Goal: Task Accomplishment & Management: Manage account settings

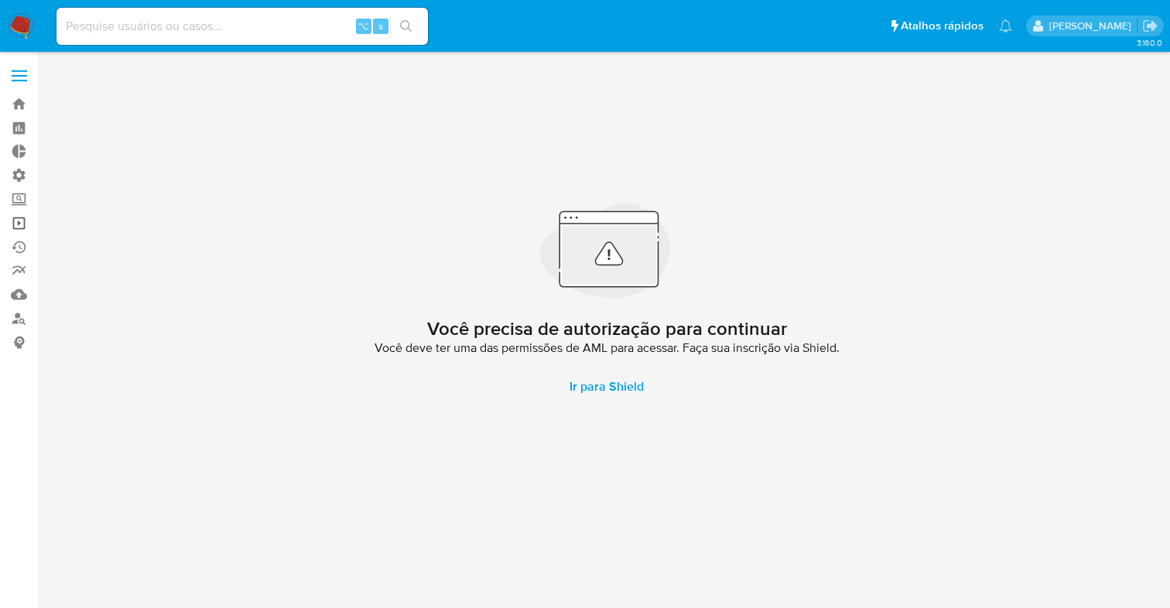
click at [26, 228] on link "Operações em massa" at bounding box center [92, 223] width 184 height 24
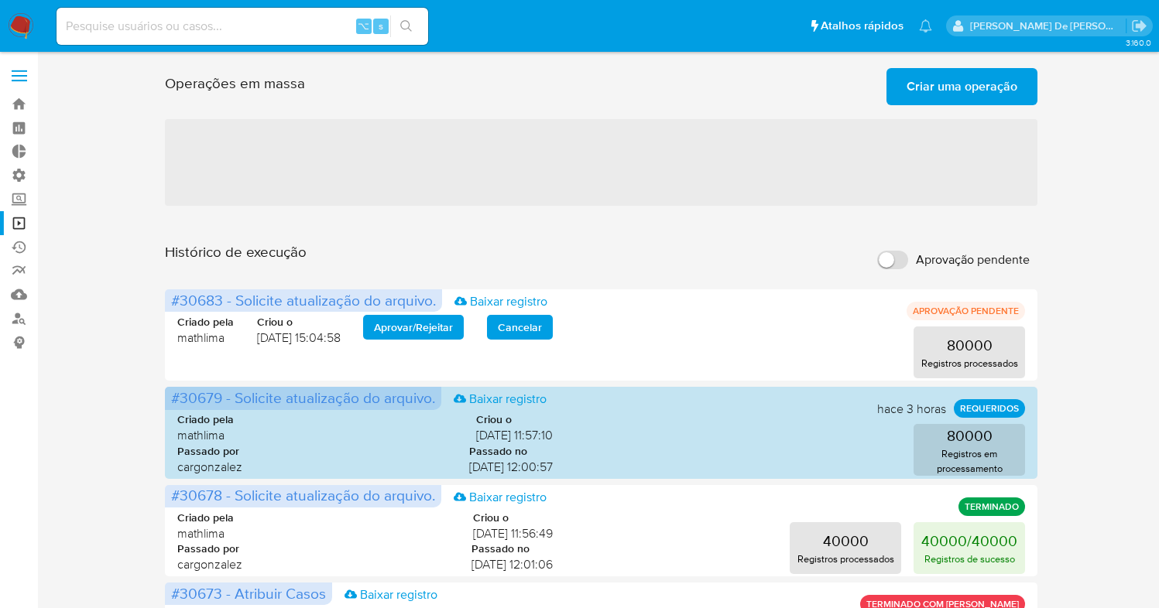
click at [882, 261] on input "Aprovação pendente" at bounding box center [892, 260] width 31 height 19
checkbox input "true"
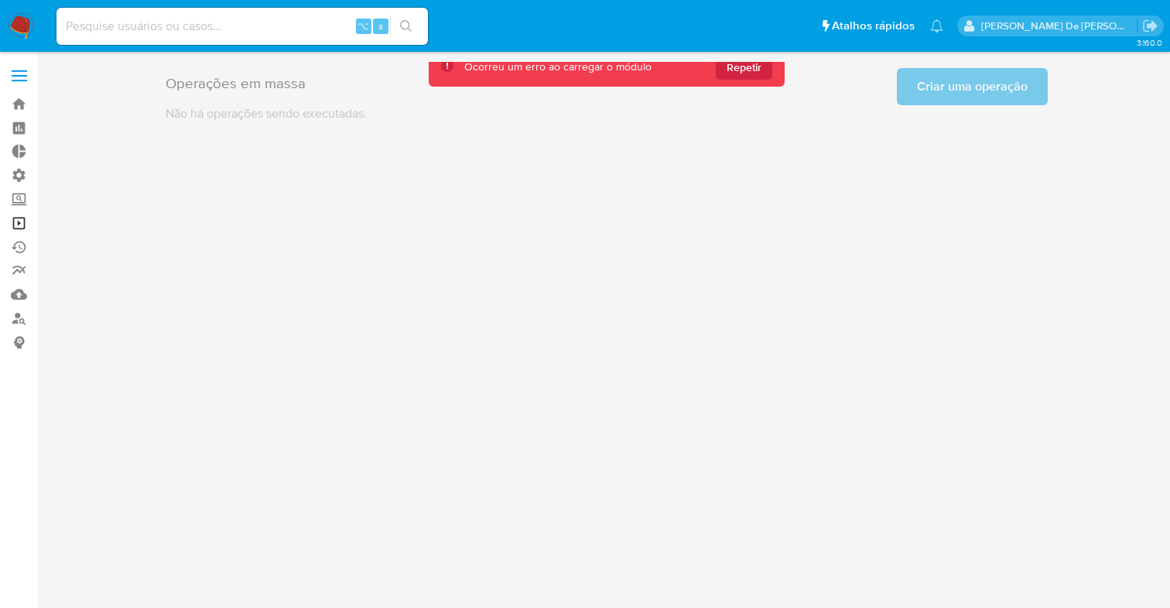
click at [14, 221] on link "Operações em massa" at bounding box center [92, 223] width 184 height 24
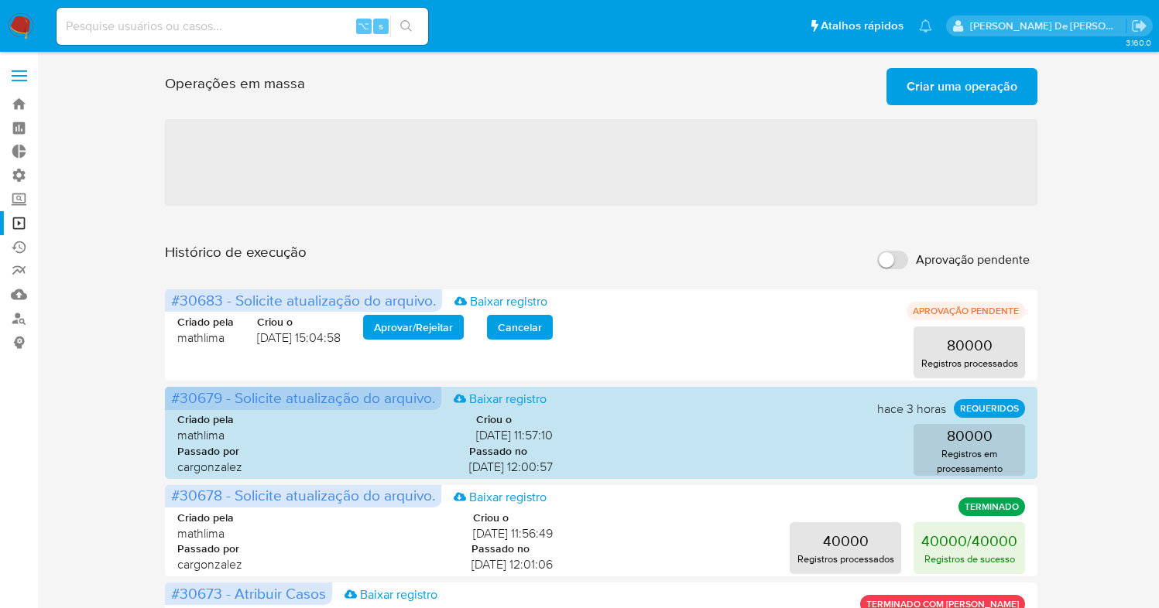
click at [889, 258] on input "Aprovação pendente" at bounding box center [892, 260] width 31 height 19
checkbox input "true"
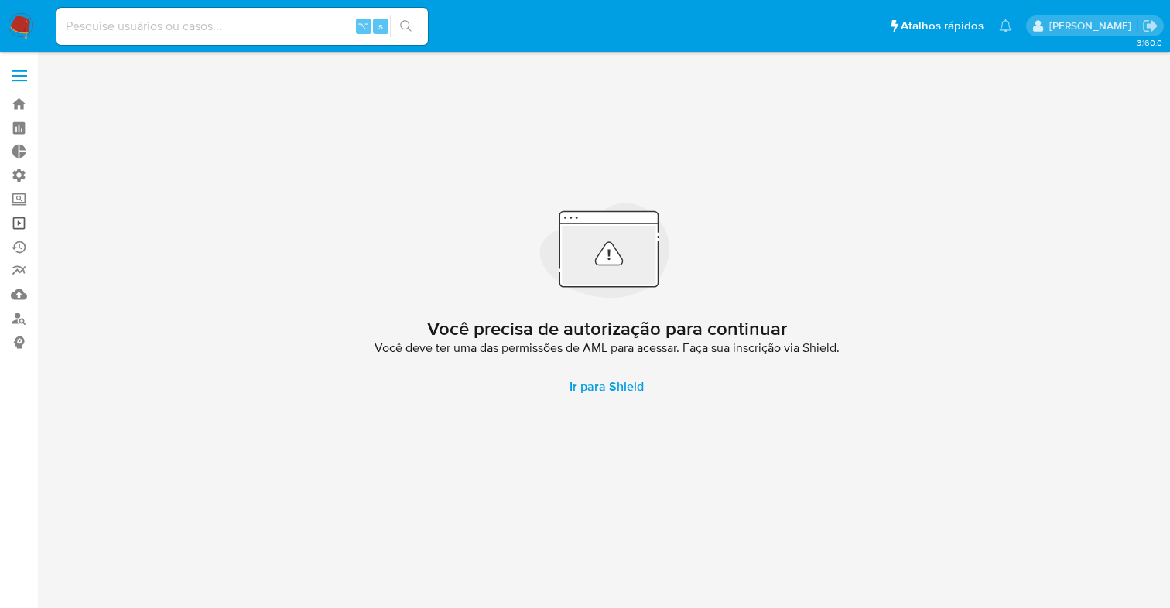
click at [12, 228] on link "Operações em massa" at bounding box center [92, 223] width 184 height 24
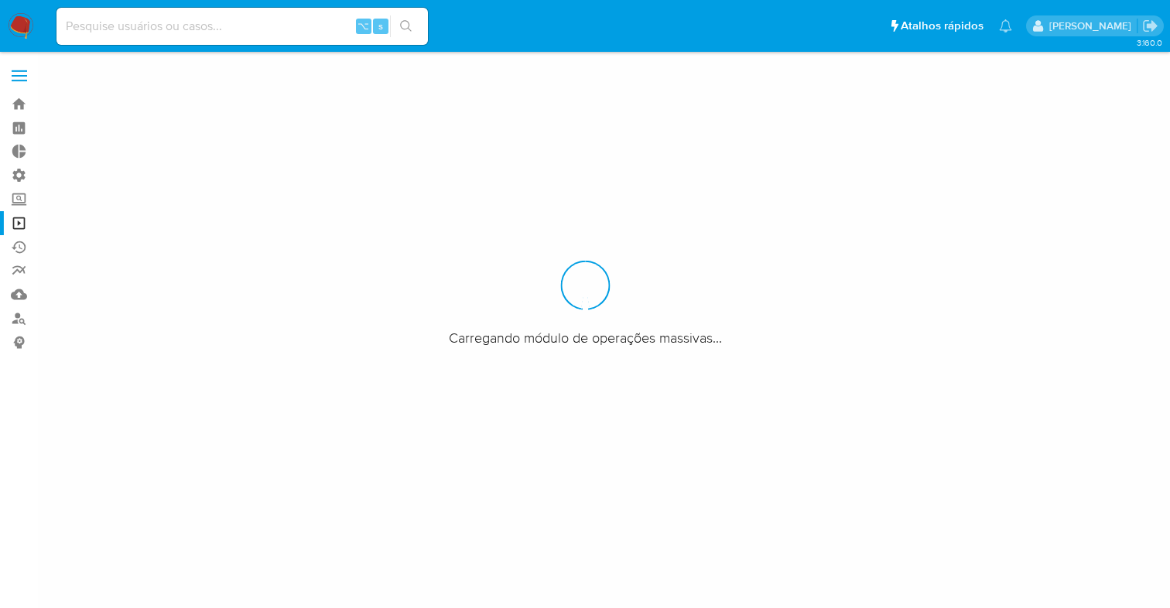
click at [16, 226] on link "Operações em massa" at bounding box center [92, 223] width 184 height 24
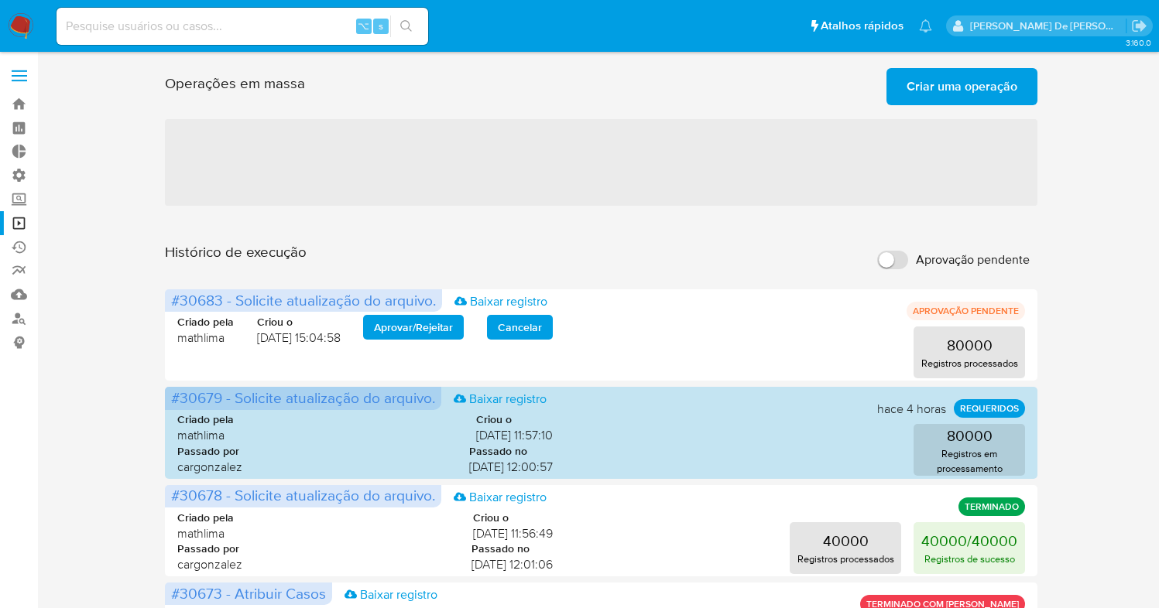
click at [881, 255] on input "Aprovação pendente" at bounding box center [892, 260] width 31 height 19
checkbox input "true"
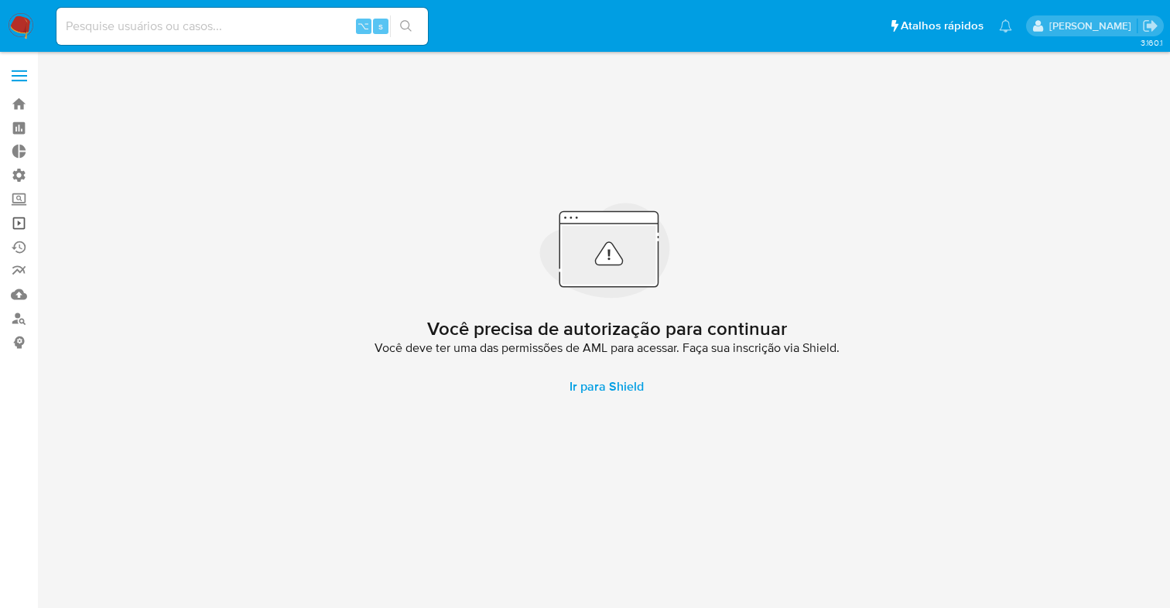
click at [20, 226] on link "Operações em massa" at bounding box center [92, 223] width 184 height 24
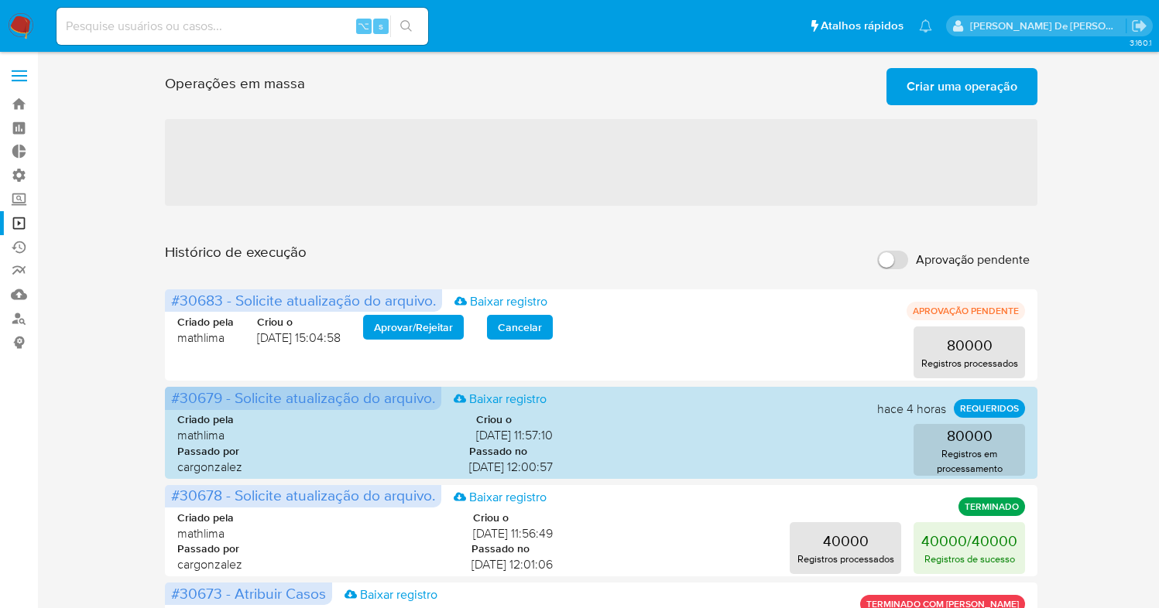
click at [888, 259] on input "Aprovação pendente" at bounding box center [892, 260] width 31 height 19
checkbox input "true"
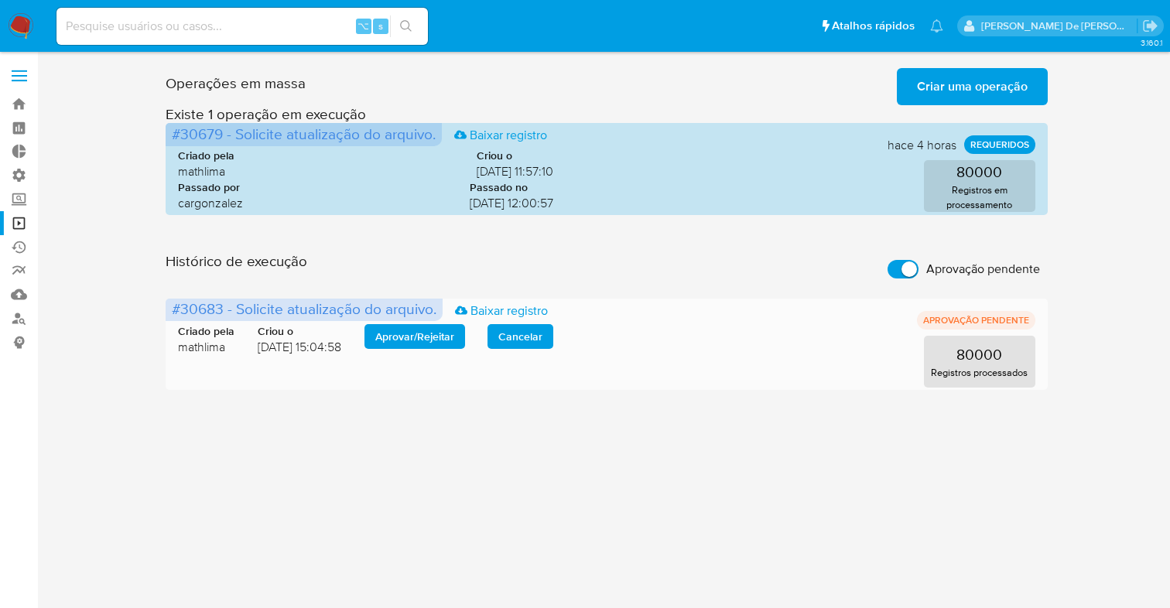
click at [416, 334] on span "Aprovar / Rejeitar" at bounding box center [414, 337] width 79 height 22
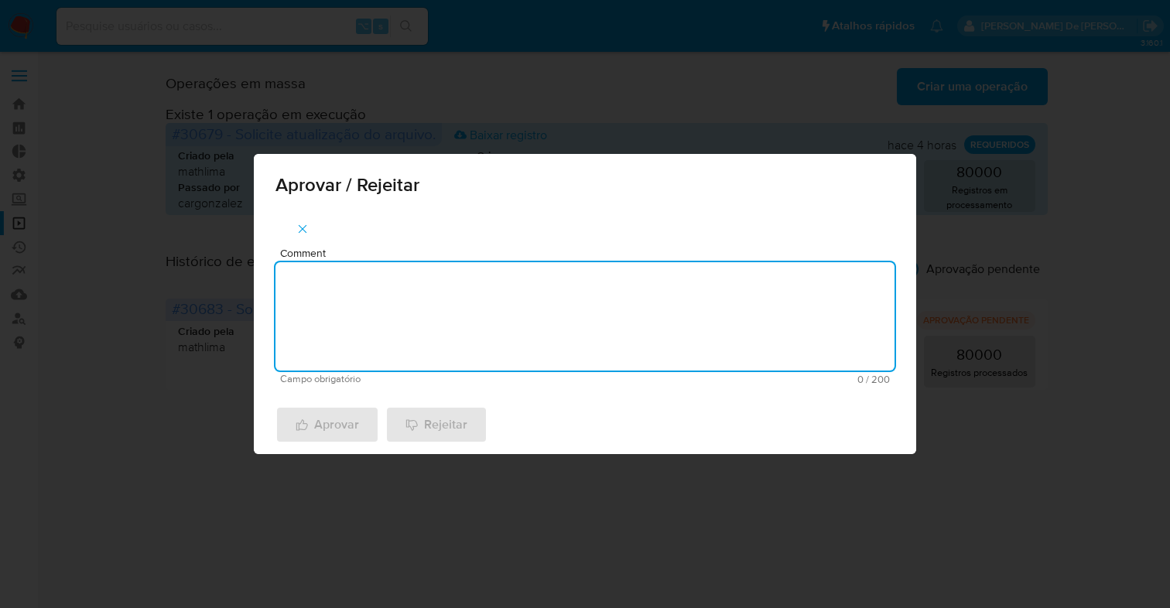
click at [416, 334] on textarea "Comment" at bounding box center [585, 316] width 619 height 108
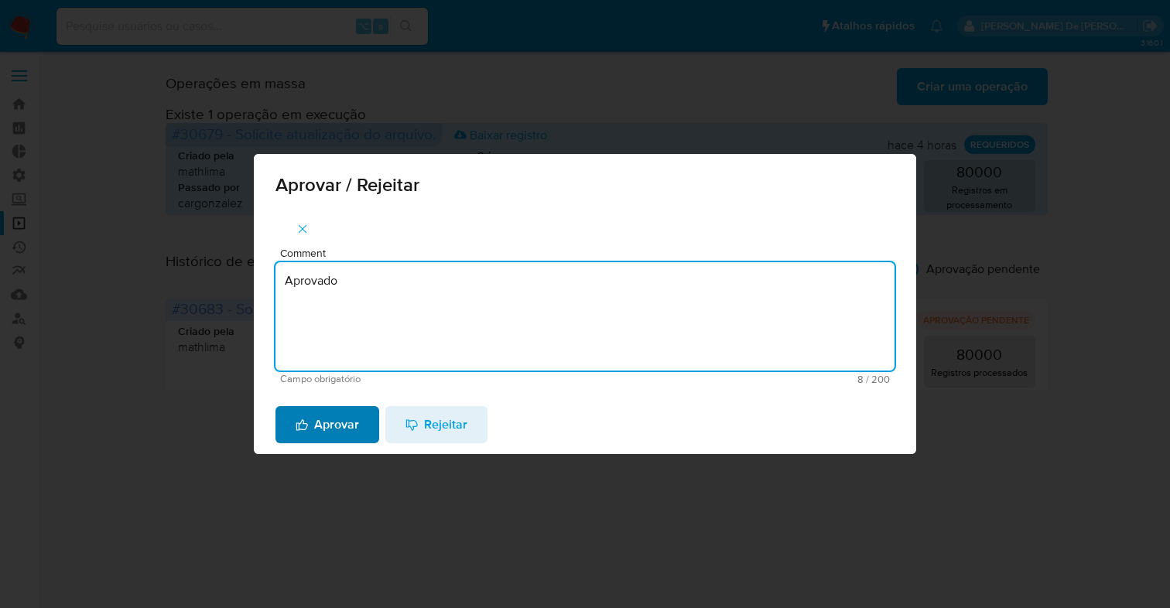
type textarea "Aprovado"
click at [339, 429] on span "Aprovar" at bounding box center [327, 425] width 63 height 34
